Goal: Information Seeking & Learning: Learn about a topic

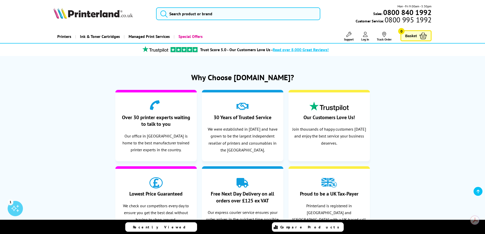
scroll to position [127, 0]
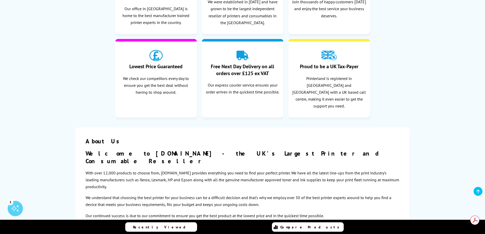
click at [410, 94] on div "Over 30 printer experts waiting to talk to you Our office in Cheshire is home t…" at bounding box center [242, 40] width 355 height 160
click at [414, 95] on div "Over 30 printer experts waiting to talk to you Our office in Cheshire is home t…" at bounding box center [242, 40] width 355 height 160
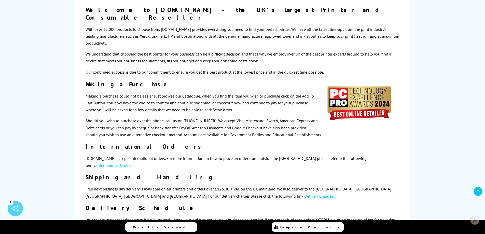
scroll to position [280, 0]
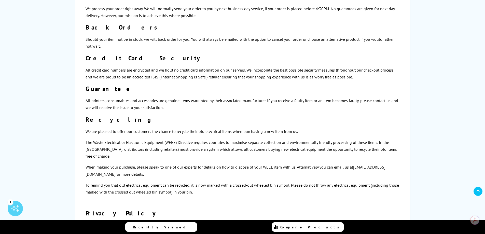
scroll to position [483, 0]
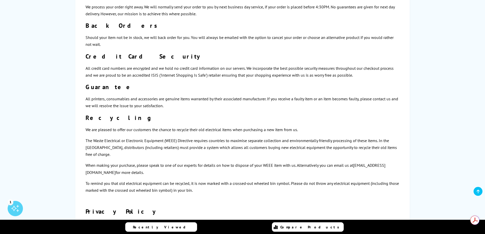
click at [427, 138] on div "Why Choose Printerland.co.uk? Over 30 printer experts waiting to talk to you Ou…" at bounding box center [242, 190] width 378 height 1222
